Goal: Navigation & Orientation: Find specific page/section

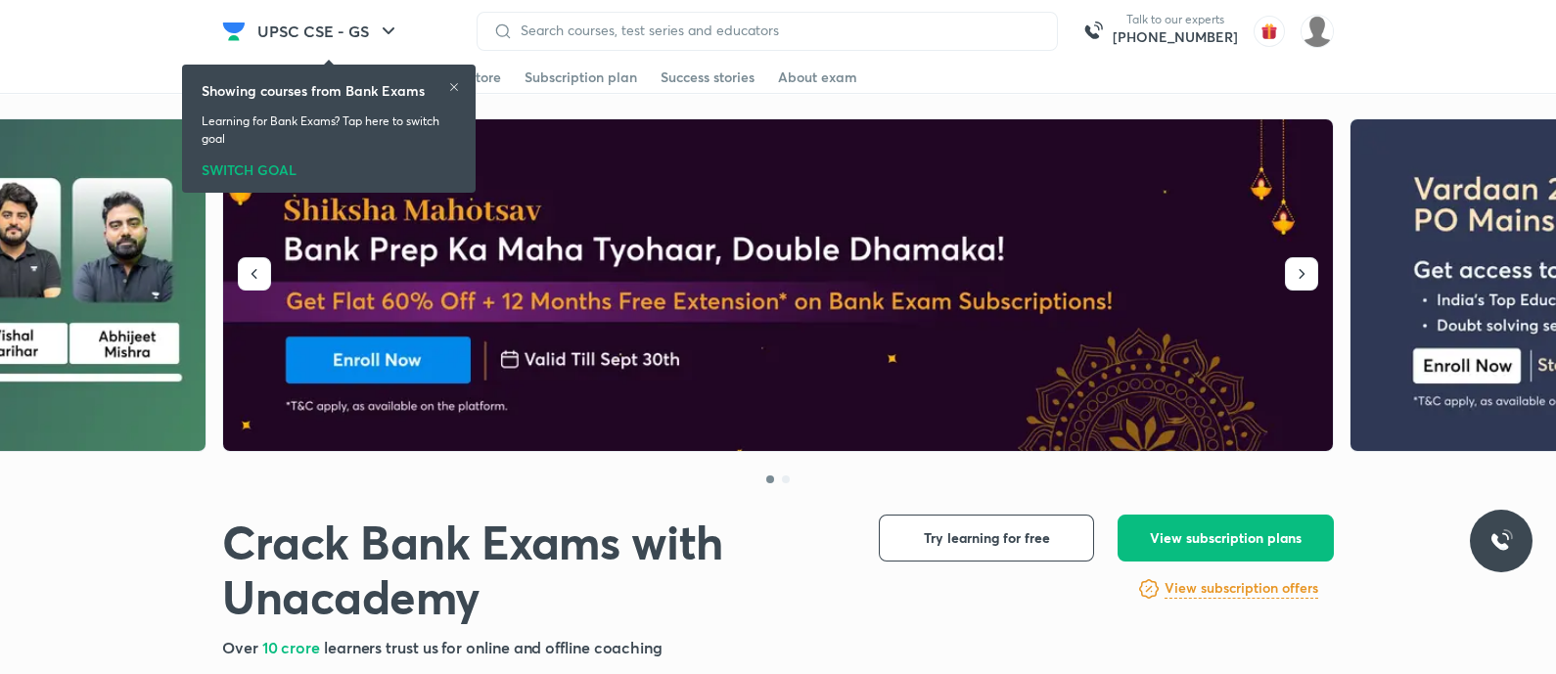
click at [445, 22] on div "UPSC CSE - GS" at bounding box center [359, 31] width 227 height 39
